Goal: Check status: Check status

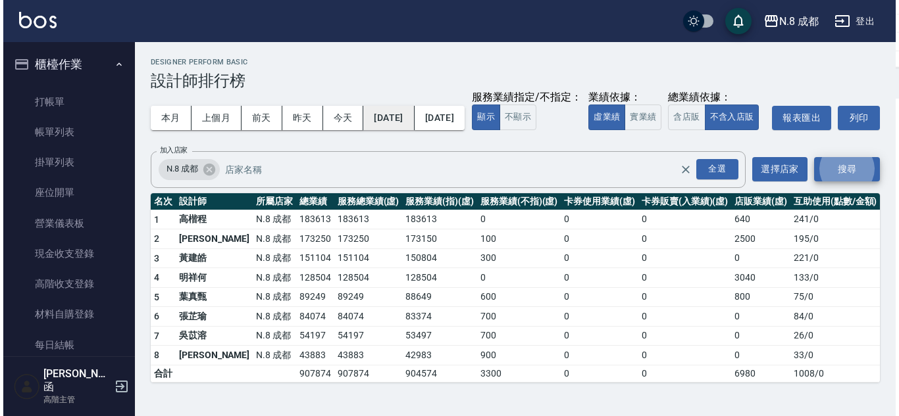
scroll to position [789, 0]
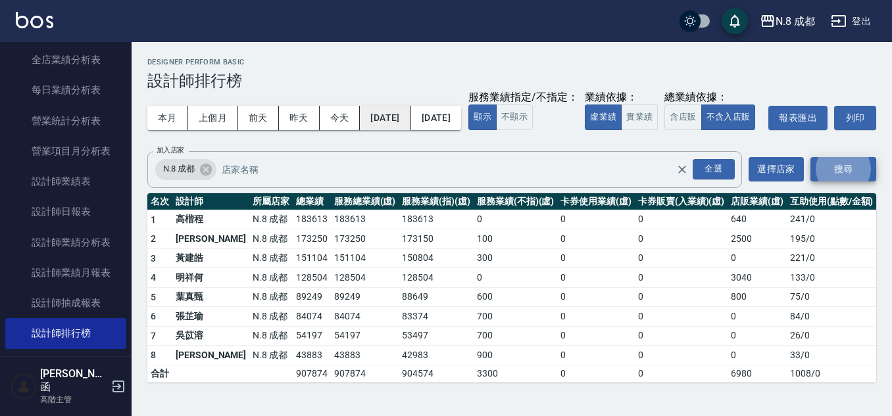
click at [403, 109] on button "[DATE]" at bounding box center [385, 118] width 51 height 24
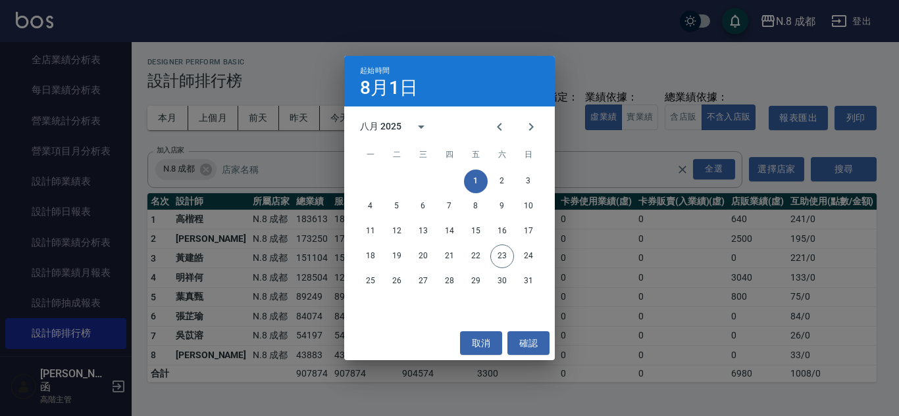
click at [395, 126] on div "八月 2025" at bounding box center [380, 127] width 41 height 14
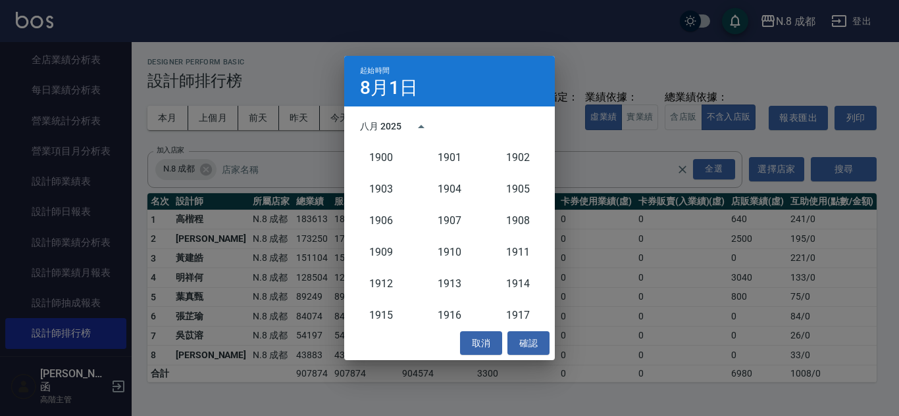
scroll to position [1218, 0]
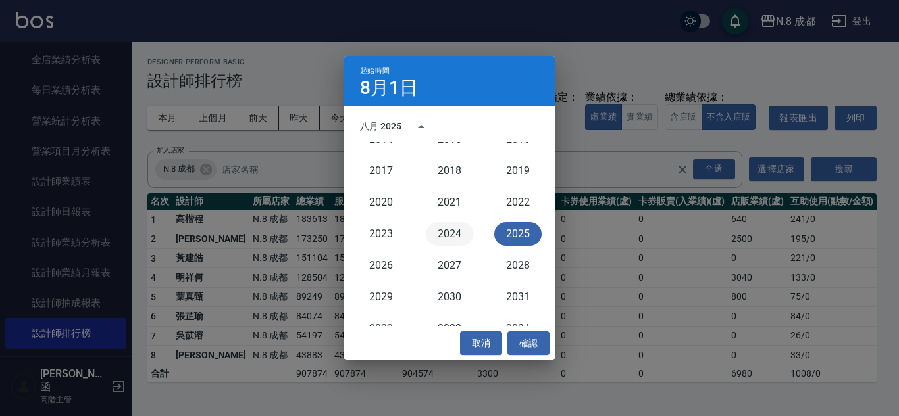
click at [443, 234] on button "2024" at bounding box center [449, 234] width 47 height 24
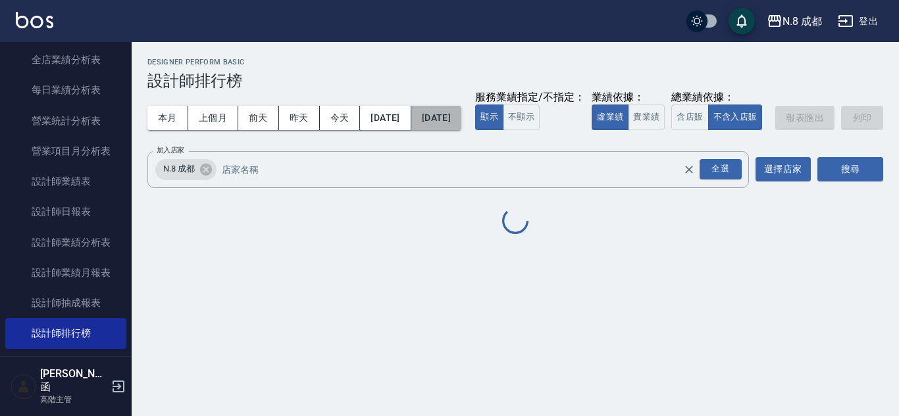
click at [461, 124] on button "[DATE]" at bounding box center [436, 118] width 50 height 24
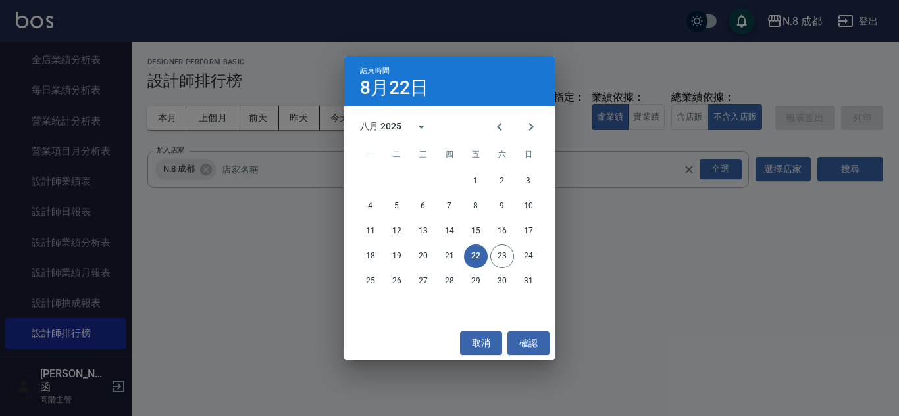
click at [393, 121] on div "八月 2025" at bounding box center [380, 127] width 41 height 14
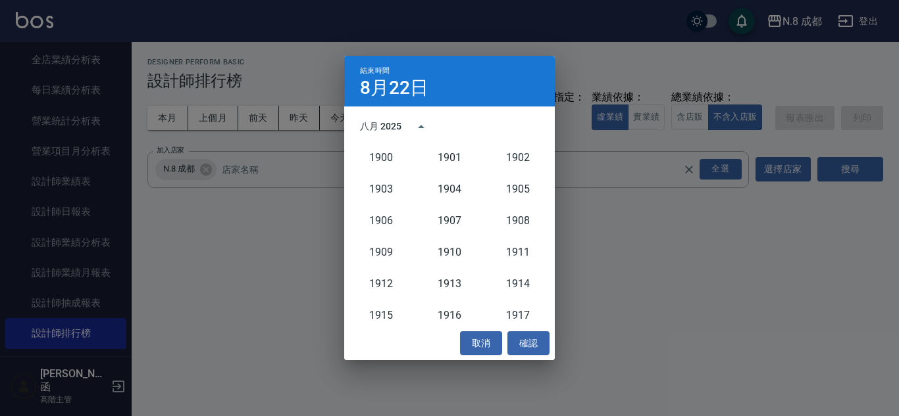
scroll to position [1218, 0]
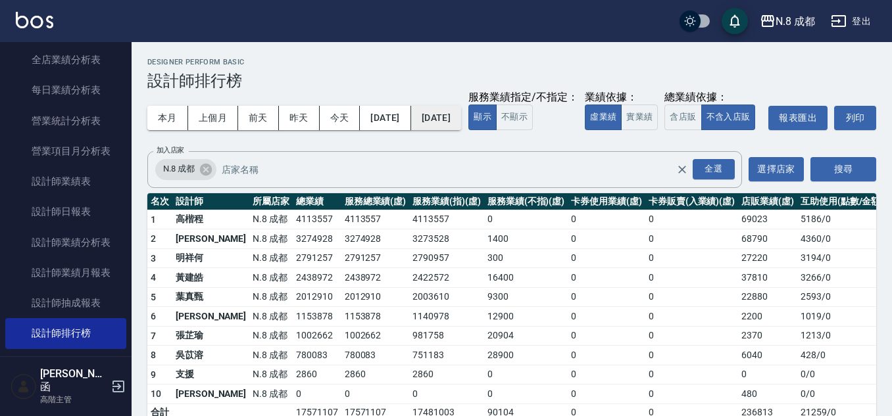
click at [461, 125] on button "[DATE]" at bounding box center [436, 118] width 50 height 24
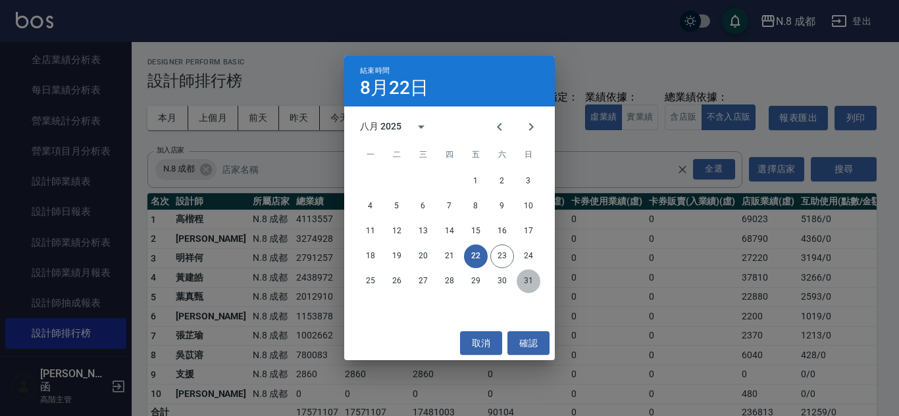
click at [524, 277] on button "31" at bounding box center [528, 282] width 24 height 24
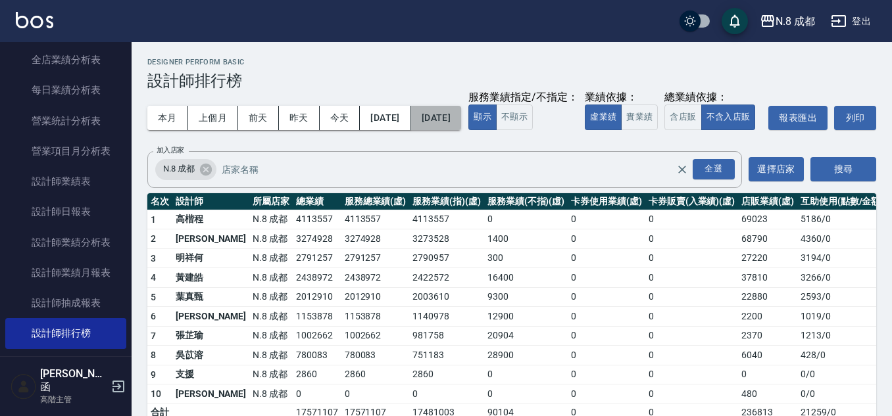
click at [461, 118] on button "[DATE]" at bounding box center [436, 118] width 50 height 24
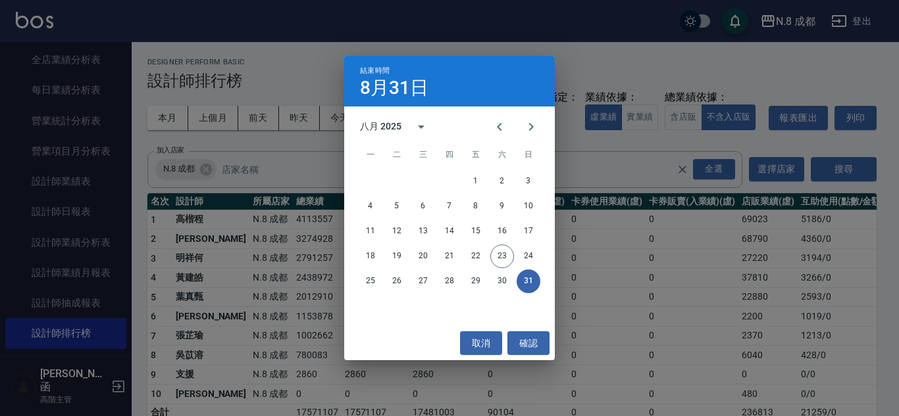
click at [381, 128] on div "八月 2025" at bounding box center [380, 127] width 41 height 14
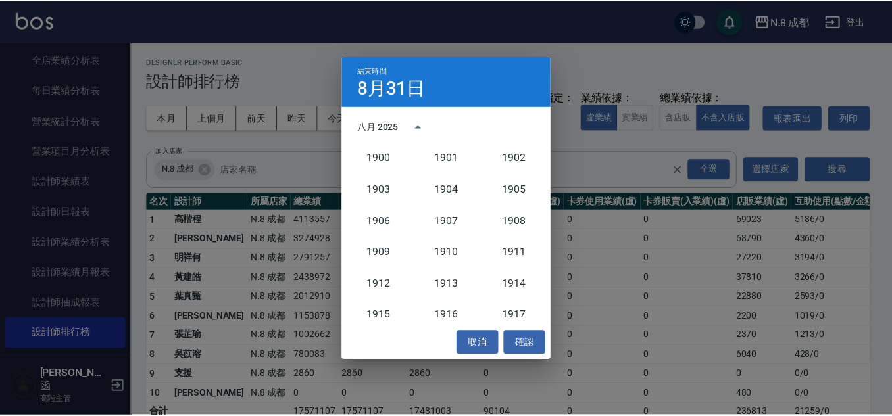
scroll to position [1218, 0]
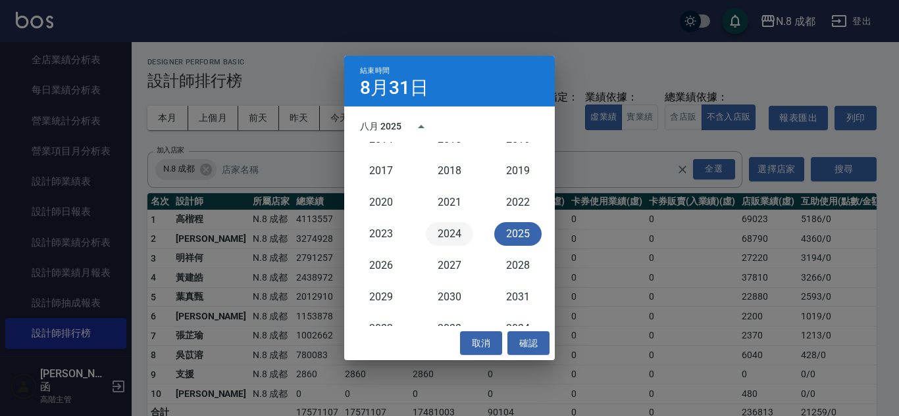
click at [445, 230] on button "2024" at bounding box center [449, 234] width 47 height 24
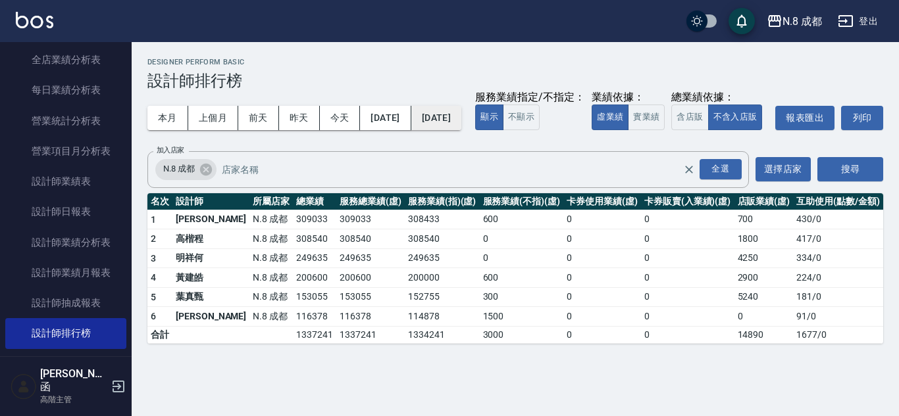
click at [460, 114] on button "[DATE]" at bounding box center [436, 118] width 50 height 24
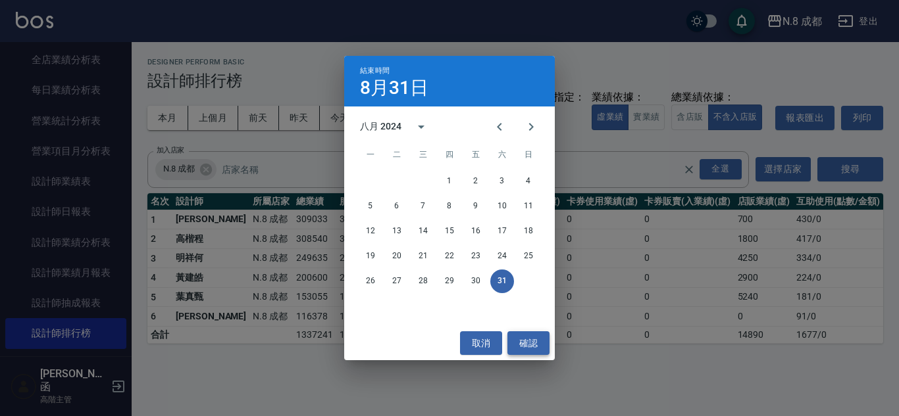
click at [522, 339] on button "確認" at bounding box center [528, 344] width 42 height 24
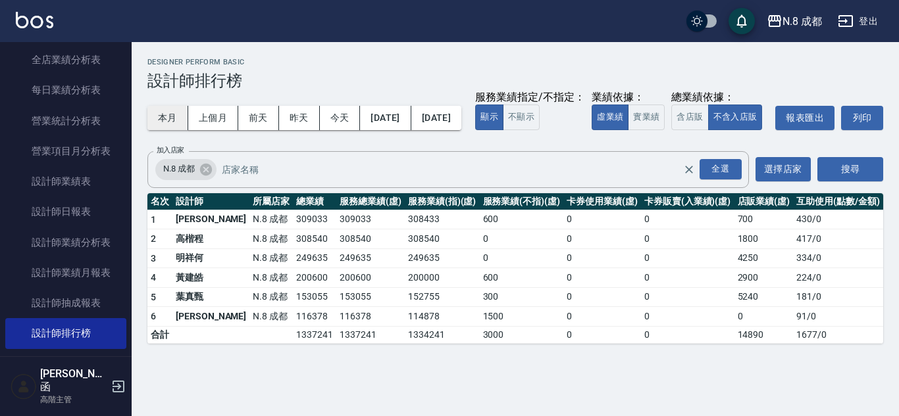
click at [163, 113] on button "本月" at bounding box center [167, 118] width 41 height 24
